Goal: Task Accomplishment & Management: Complete application form

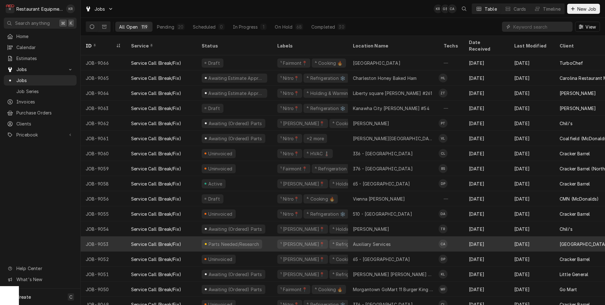
click at [355, 241] on div "Auxiliary Services" at bounding box center [372, 244] width 38 height 7
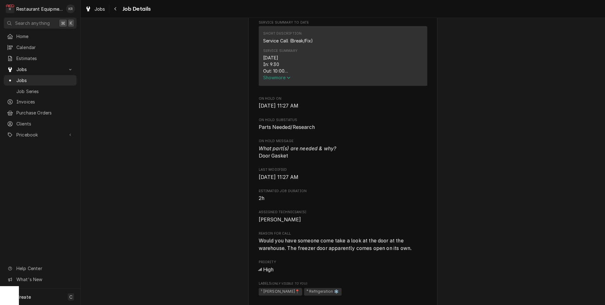
scroll to position [270, 0]
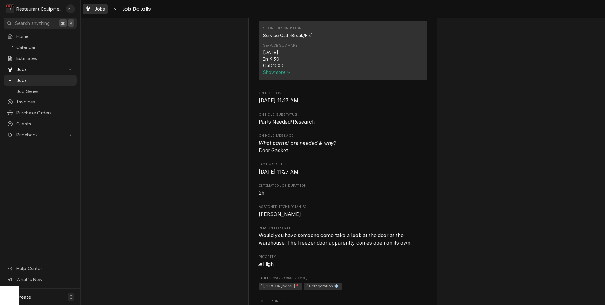
click at [99, 10] on span "Jobs" at bounding box center [99, 9] width 11 height 7
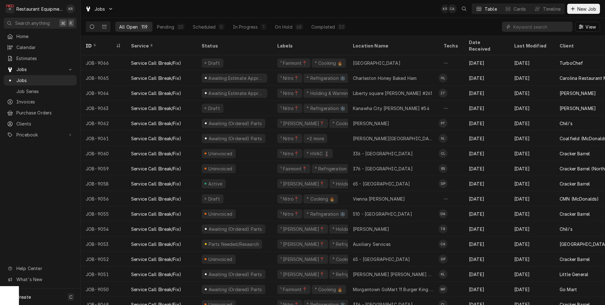
click at [585, 9] on span "New Job" at bounding box center [586, 9] width 21 height 7
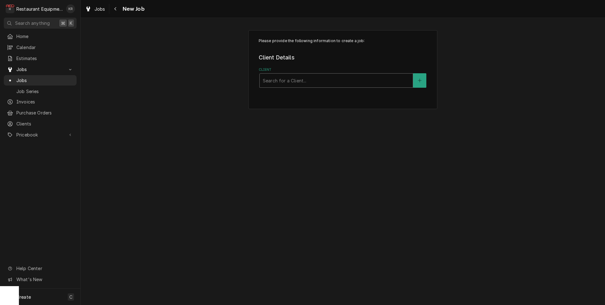
click at [297, 81] on div "Client" at bounding box center [336, 80] width 147 height 11
type input "rale"
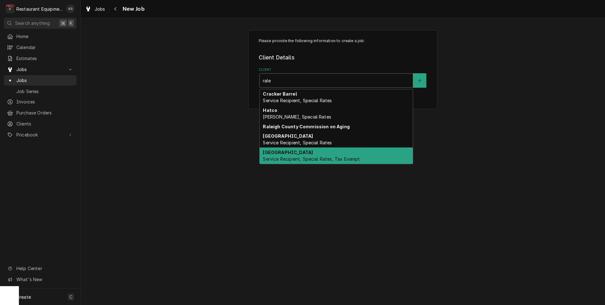
click at [306, 158] on span "Service Recipient, Special Rates, Tax Exempt" at bounding box center [311, 159] width 97 height 5
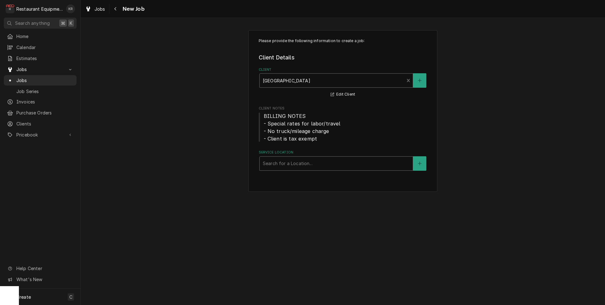
click at [298, 164] on div "Service Location" at bounding box center [336, 163] width 147 height 11
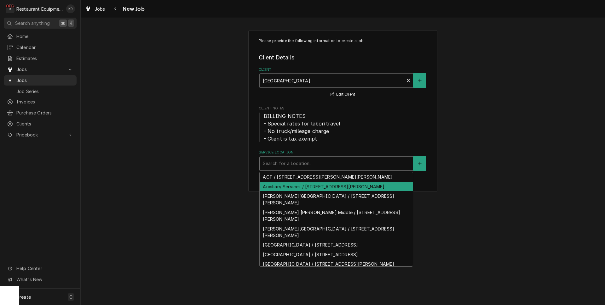
click at [297, 191] on div "Auxiliary Services / 2001 S Kanawha St, Beckley, WV 25801" at bounding box center [336, 187] width 153 height 10
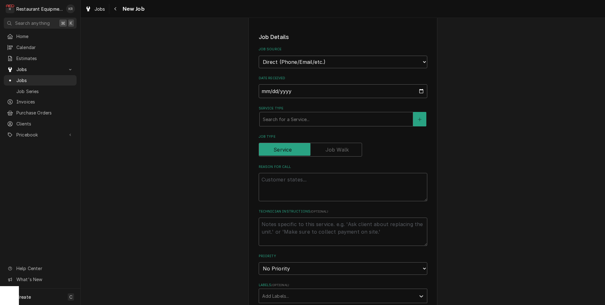
scroll to position [170, 0]
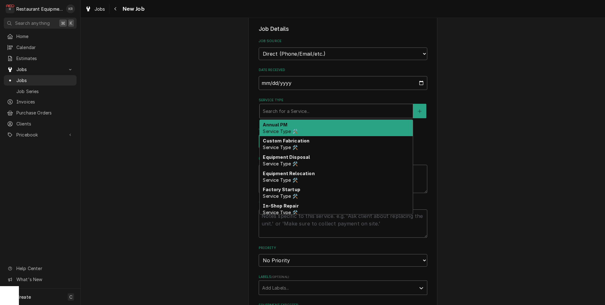
click at [298, 108] on div "Service Type" at bounding box center [336, 111] width 147 height 11
type textarea "x"
type input "b"
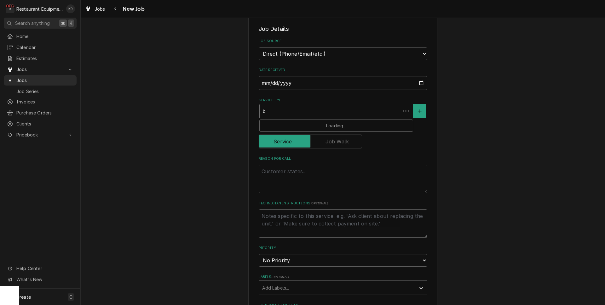
type textarea "x"
type input "br"
type textarea "x"
type input "brea"
type textarea "x"
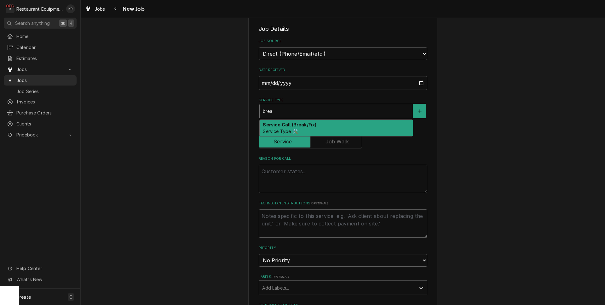
click at [296, 127] on strong "Service Call (Break/Fix)" at bounding box center [290, 124] width 54 height 5
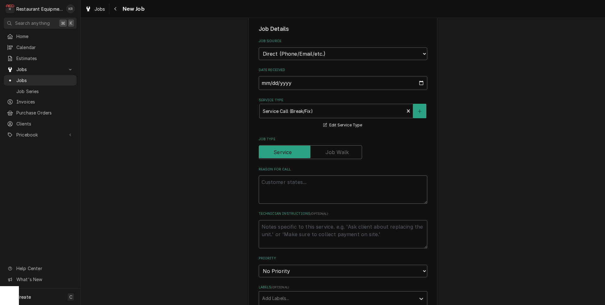
click at [288, 185] on textarea "Reason For Call" at bounding box center [343, 190] width 168 height 28
type textarea "x"
type textarea "T"
type textarea "x"
type textarea "Te"
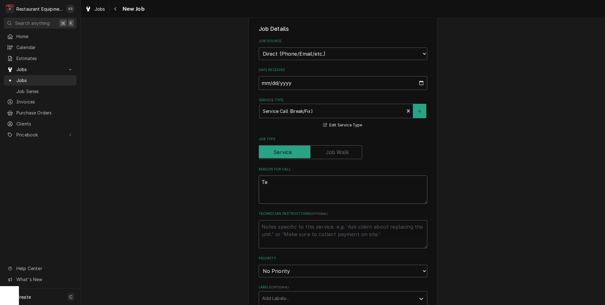
type textarea "x"
type textarea "Tem"
type textarea "x"
type textarea "Temp"
type textarea "x"
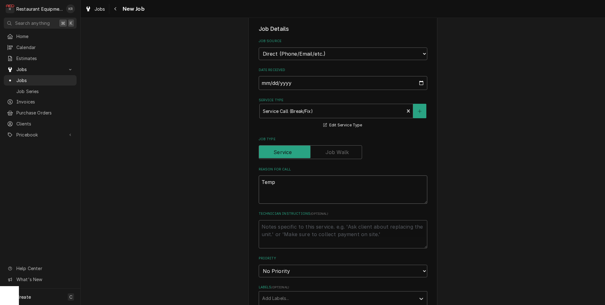
type textarea "Tempn"
type textarea "x"
type textarea "Temp"
type textarea "x"
type textarea "Tem"
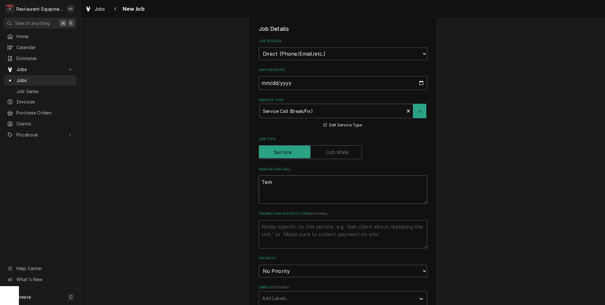
type textarea "x"
type textarea "Temp"
type textarea "x"
type textarea "Tempi"
type textarea "x"
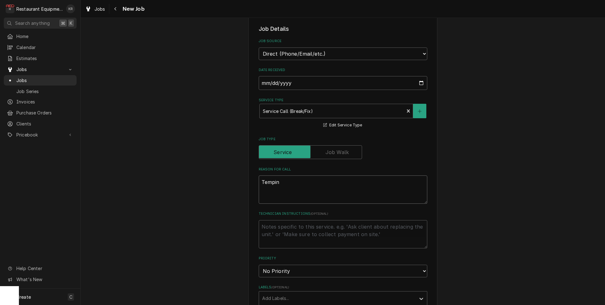
type textarea "Temping"
type textarea "x"
type textarea "Temping"
type textarea "x"
type textarea "Temping 2"
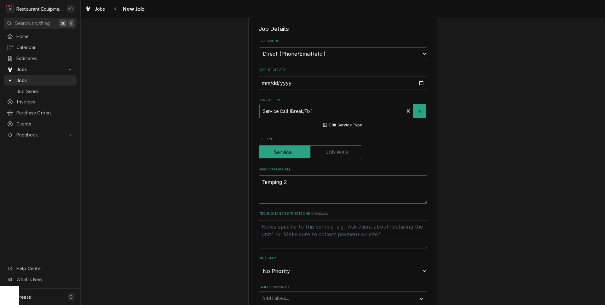
type textarea "x"
type textarea "Temping 23"
type textarea "x"
type textarea "Temping 23F"
type textarea "x"
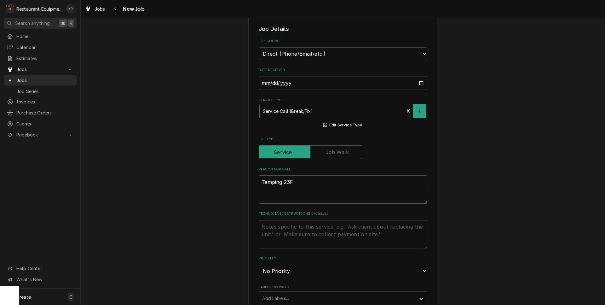
type textarea "Temping 23"
type textarea "x"
type textarea "Temping 2"
type textarea "x"
type textarea "Temping"
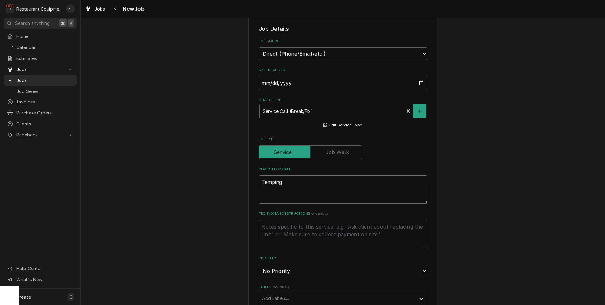
type textarea "x"
type textarea "Temping 10"
type textarea "x"
type textarea "Temping 10F"
type textarea "x"
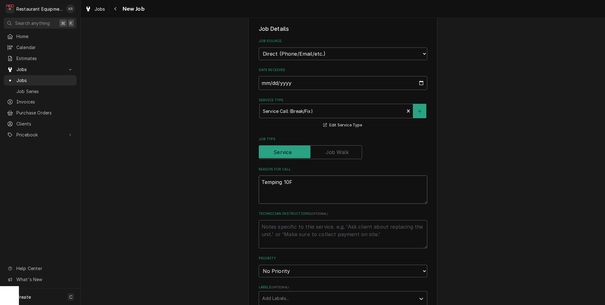
type textarea "Temping 10F"
type textarea "x"
type textarea "Temping 10F a"
type textarea "x"
type textarea "Temping 10F al"
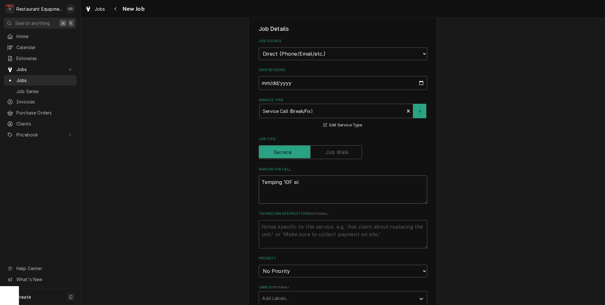
type textarea "x"
type textarea "Temping 10F all"
type textarea "x"
type textarea "Temping 10F all"
type textarea "x"
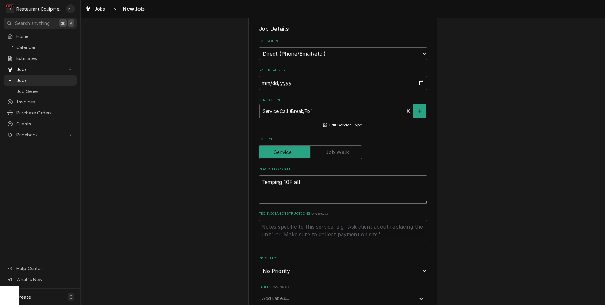
type textarea "Temping 10F all d"
type textarea "x"
type textarea "Temping 10F all da"
type textarea "x"
type textarea "Temping 10F all day"
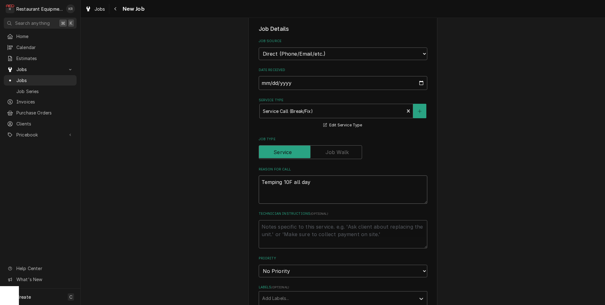
type textarea "x"
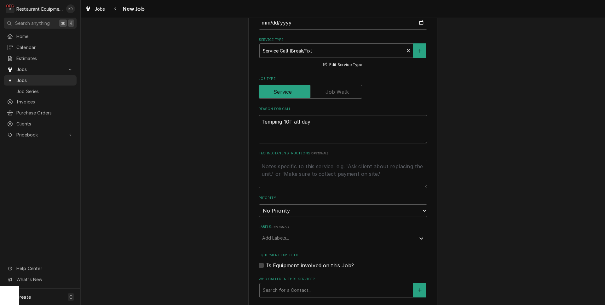
scroll to position [234, 0]
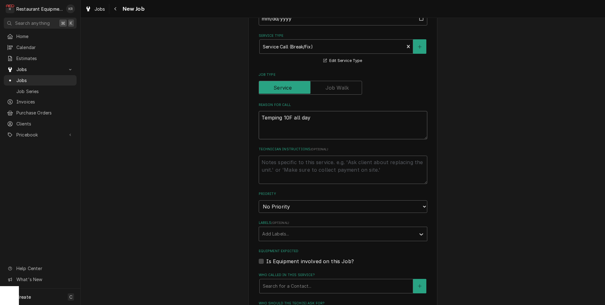
type textarea "Temping 10F all day"
select select "1"
click option "Urgent" at bounding box center [0, 0] width 0 height 0
click at [291, 235] on div "Labels" at bounding box center [337, 234] width 150 height 11
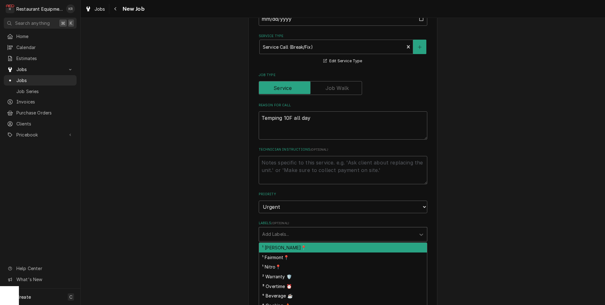
scroll to position [232, 0]
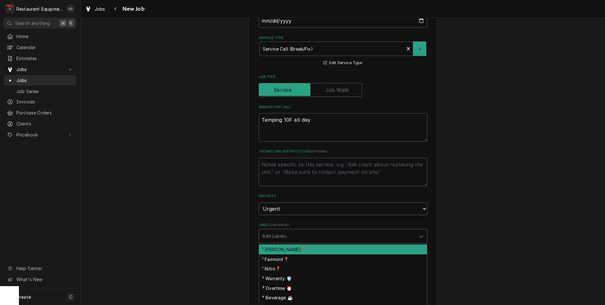
click at [293, 250] on div "¹ Beckley📍" at bounding box center [343, 250] width 168 height 10
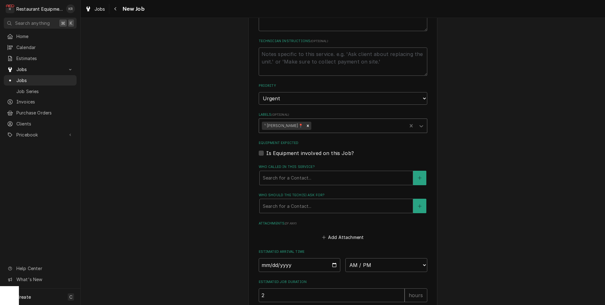
scroll to position [345, 0]
click at [312, 125] on div "Labels" at bounding box center [357, 122] width 91 height 11
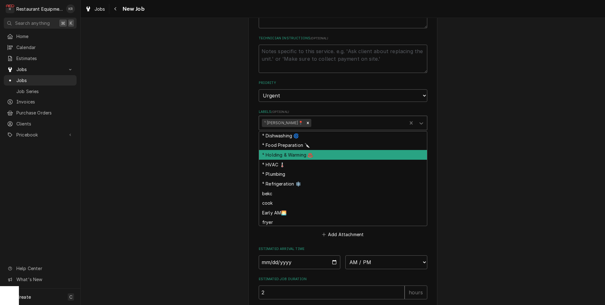
scroll to position [61, 0]
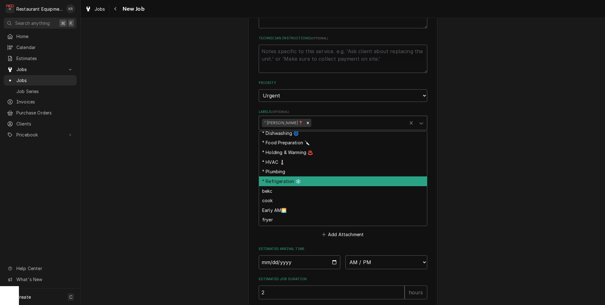
click at [299, 181] on div "⁴ Refrigeration ❄️" at bounding box center [343, 182] width 168 height 10
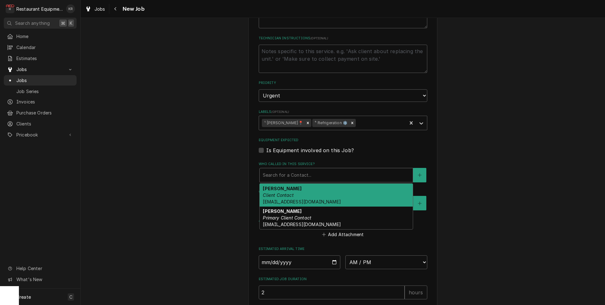
click at [294, 179] on div "Who called in this service?" at bounding box center [336, 175] width 147 height 11
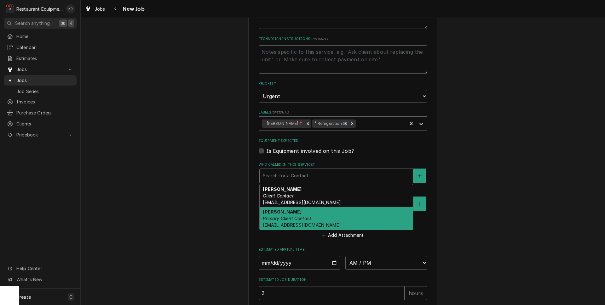
scroll to position [345, 0]
click at [284, 225] on span "mreeve@k12.wv.us" at bounding box center [302, 224] width 78 height 5
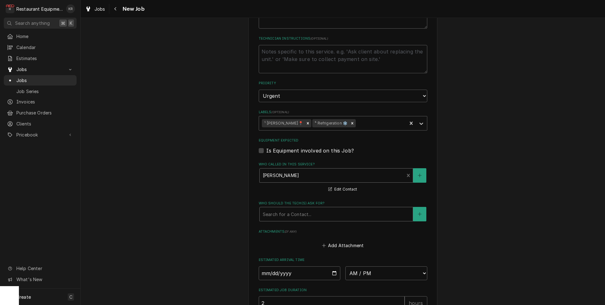
drag, startPoint x: 287, startPoint y: 211, endPoint x: 288, endPoint y: 214, distance: 3.5
click at [287, 211] on div "Who should the tech(s) ask for?" at bounding box center [336, 214] width 147 height 11
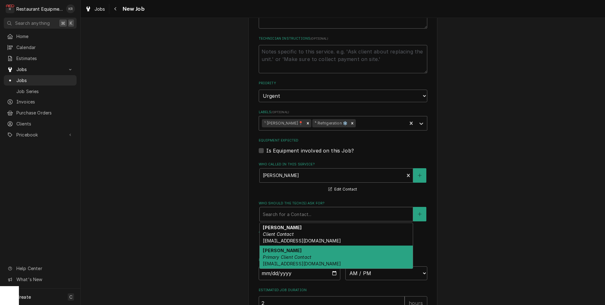
click at [292, 252] on div "Malati Reeve Primary Client Contact mreeve@k12.wv.us" at bounding box center [336, 257] width 153 height 23
type textarea "x"
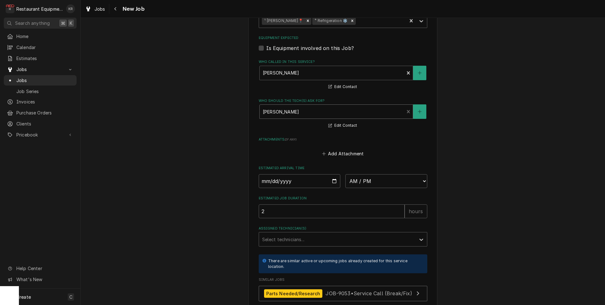
scroll to position [500, 0]
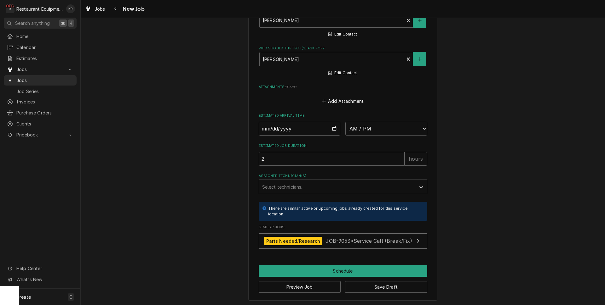
click at [332, 128] on input "Date" at bounding box center [300, 129] width 82 height 14
type input "[DATE]"
type textarea "x"
click at [345, 122] on select "AM / PM 6:00 AM 6:15 AM 6:30 AM 6:45 AM 7:00 AM 7:15 AM 7:30 AM 7:45 AM 8:00 AM…" at bounding box center [386, 129] width 82 height 14
select select "16:00:00"
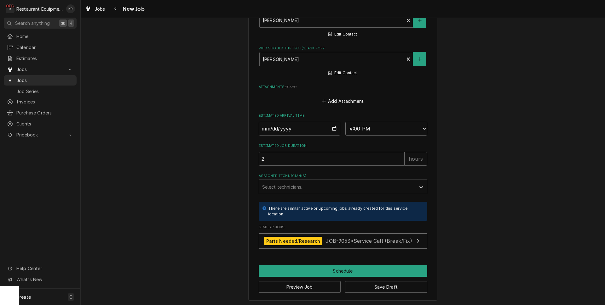
click option "4:00 PM" at bounding box center [0, 0] width 0 height 0
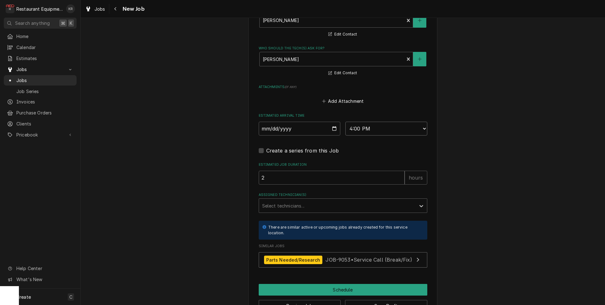
type textarea "x"
click at [313, 202] on div "Assigned Technician(s) Select technicians..." at bounding box center [343, 203] width 168 height 20
click at [313, 205] on div "Assigned Technician(s)" at bounding box center [337, 205] width 150 height 11
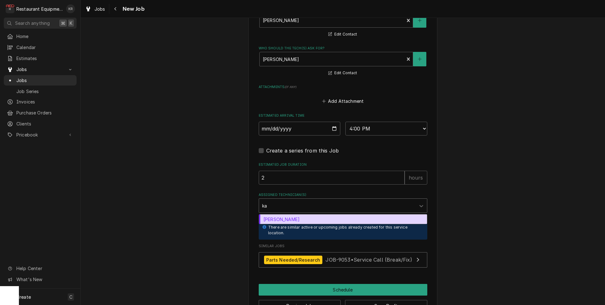
type input "kal"
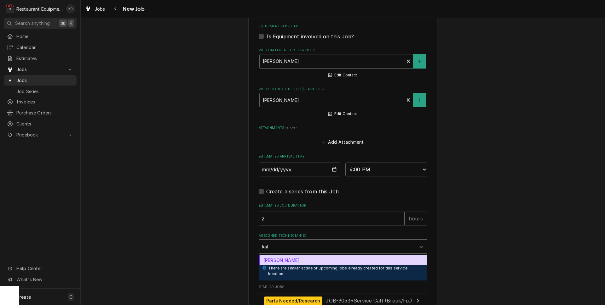
scroll to position [442, 0]
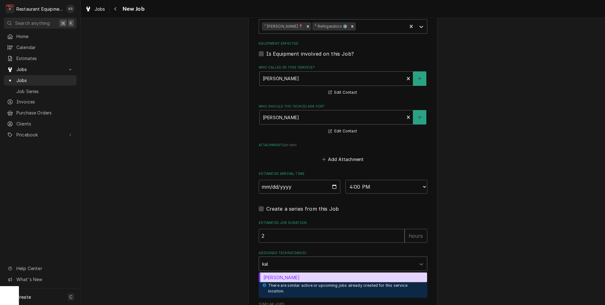
click at [272, 276] on div "Kaleb Lewis" at bounding box center [343, 278] width 168 height 10
type textarea "x"
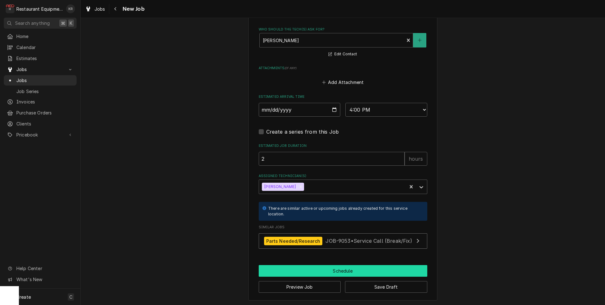
click at [310, 269] on button "Schedule" at bounding box center [343, 271] width 168 height 12
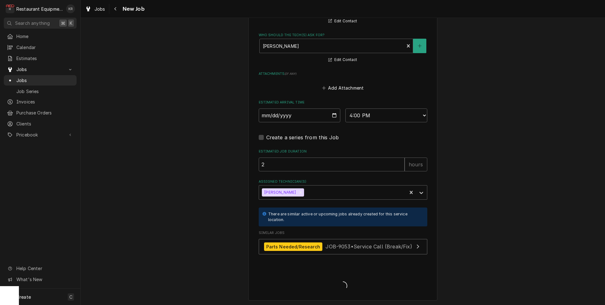
type textarea "x"
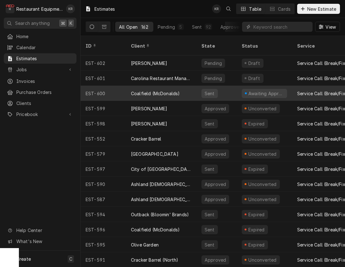
click at [156, 90] on div "Coalfield (McDonalds)" at bounding box center [155, 93] width 49 height 7
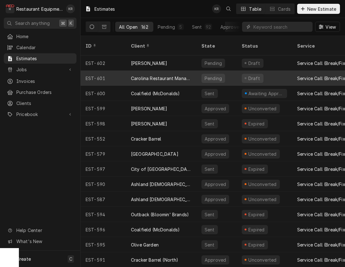
click at [166, 75] on div "Carolina Restaurant Management (Honey Baked Ham)" at bounding box center [161, 78] width 60 height 7
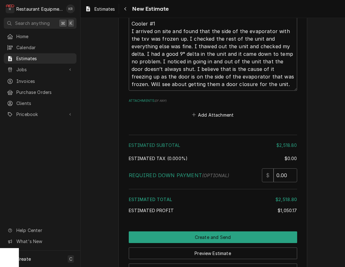
scroll to position [1379, 0]
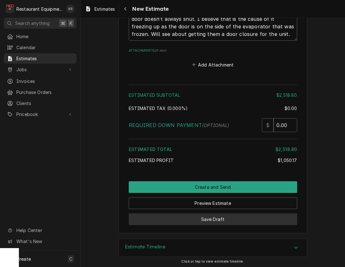
click at [210, 219] on button "Save Draft" at bounding box center [213, 219] width 168 height 12
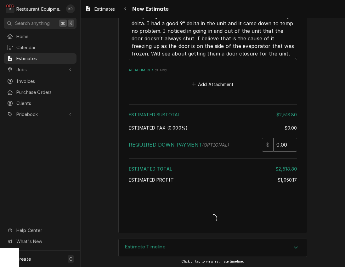
type textarea "x"
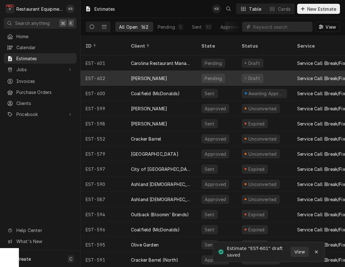
click at [147, 75] on div "[PERSON_NAME]" at bounding box center [149, 78] width 36 height 7
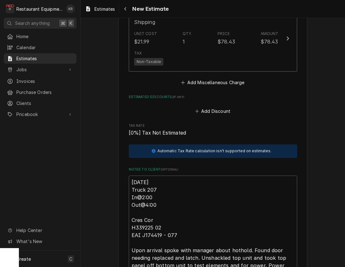
scroll to position [1521, 0]
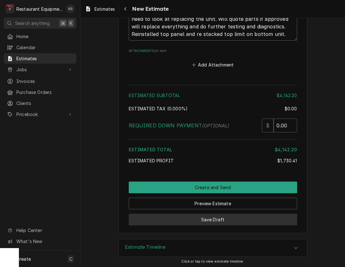
click at [221, 219] on button "Save Draft" at bounding box center [213, 220] width 168 height 12
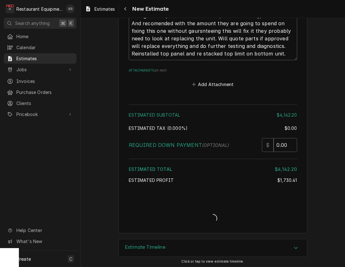
type textarea "x"
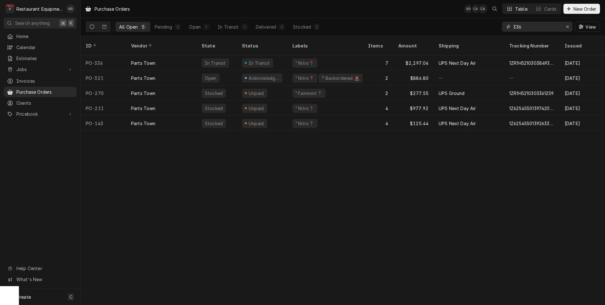
click at [563, 27] on button "Erase input" at bounding box center [567, 27] width 10 height 10
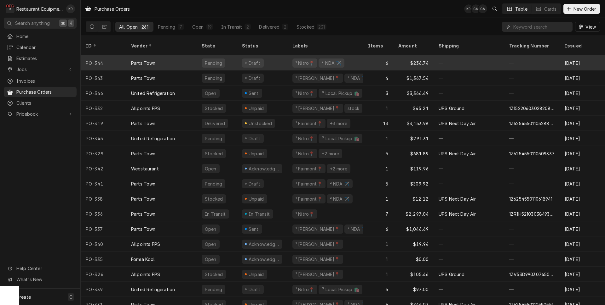
click at [230, 56] on div "Pending" at bounding box center [217, 62] width 40 height 15
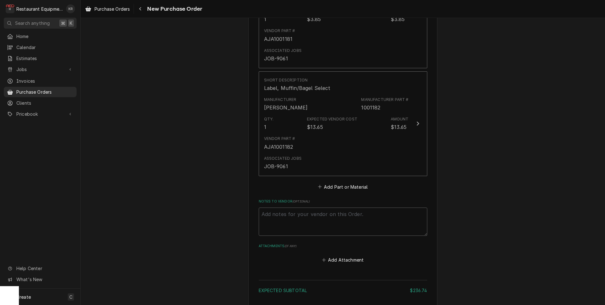
scroll to position [786, 0]
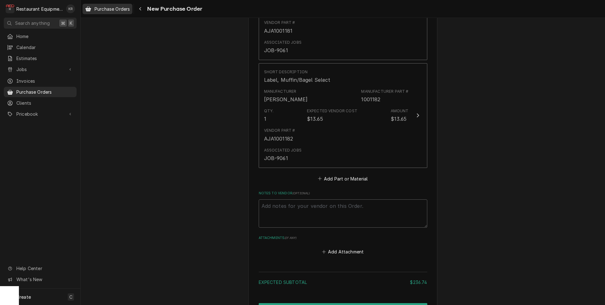
click at [95, 5] on div "Purchase Orders" at bounding box center [107, 9] width 47 height 8
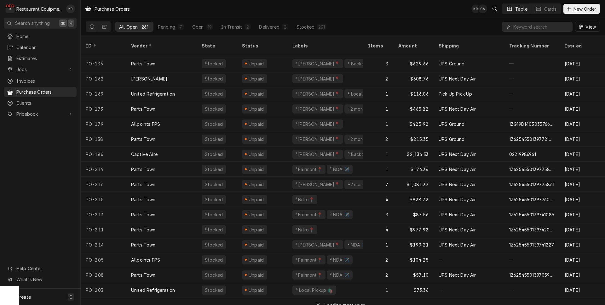
scroll to position [2342, 0]
